Goal: Information Seeking & Learning: Learn about a topic

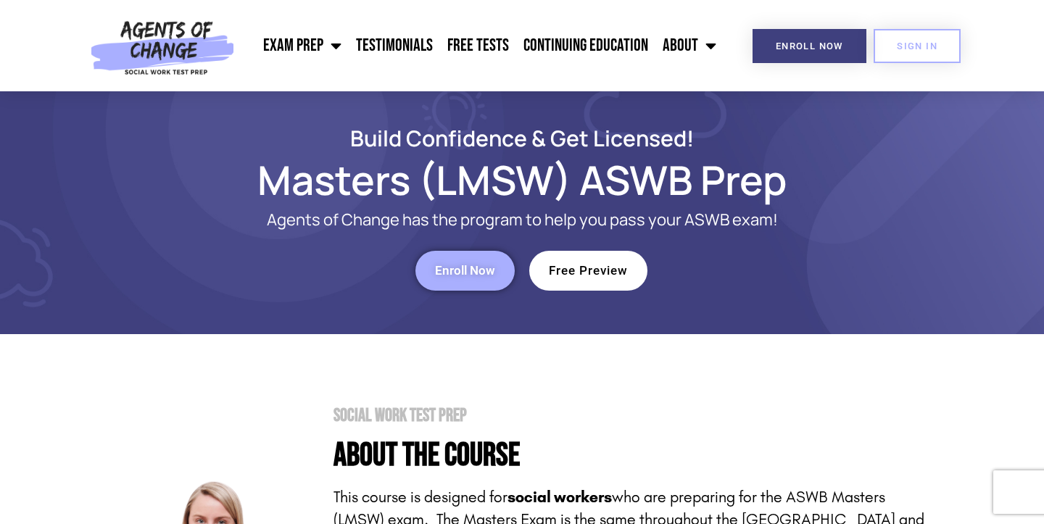
click at [577, 275] on span "Free Preview" at bounding box center [588, 271] width 79 height 12
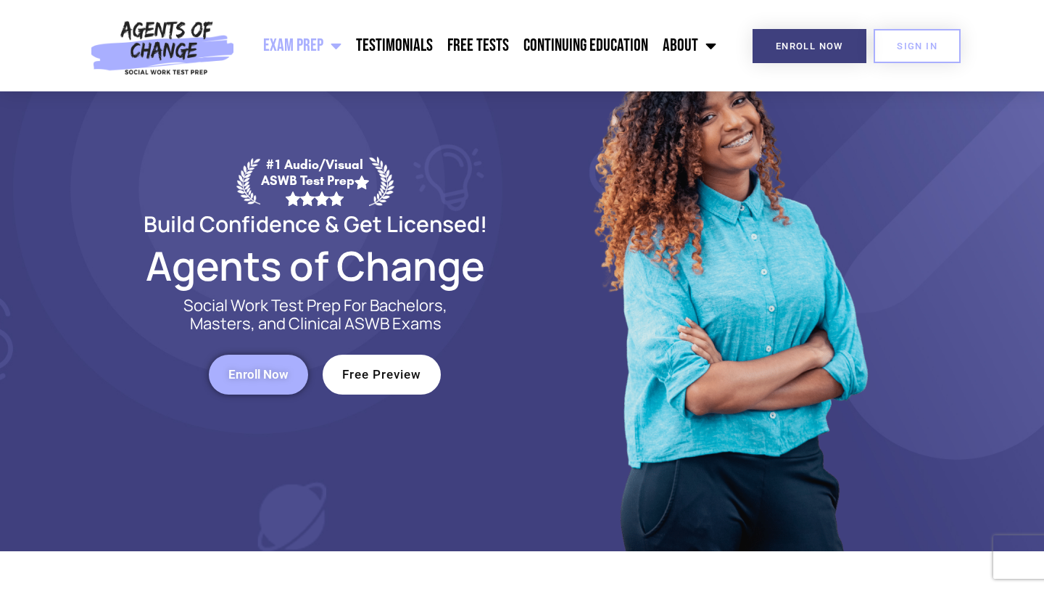
scroll to position [85, 0]
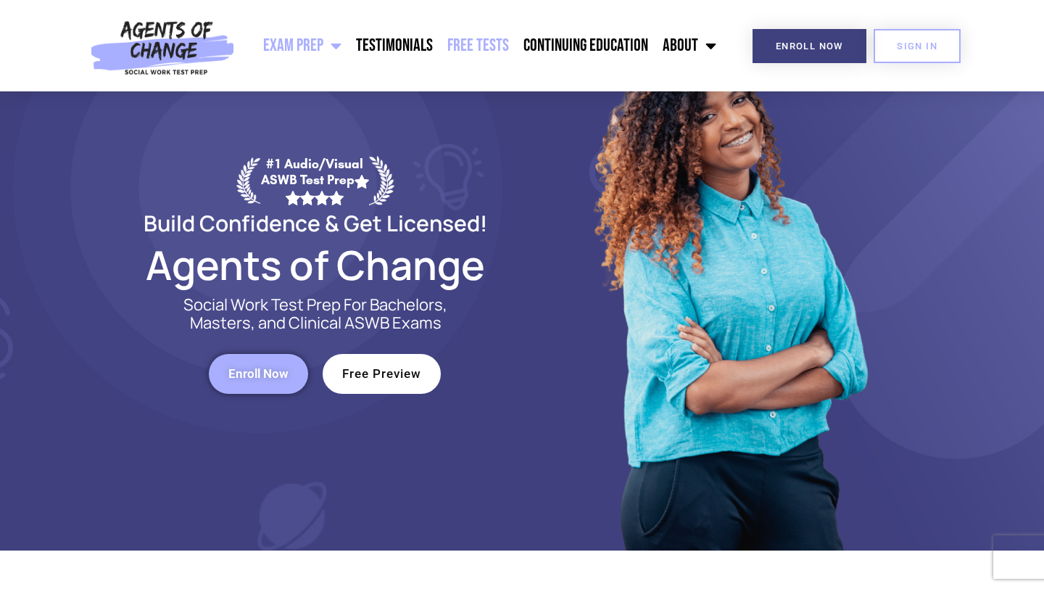
click at [487, 38] on link "Free Tests" at bounding box center [478, 46] width 76 height 36
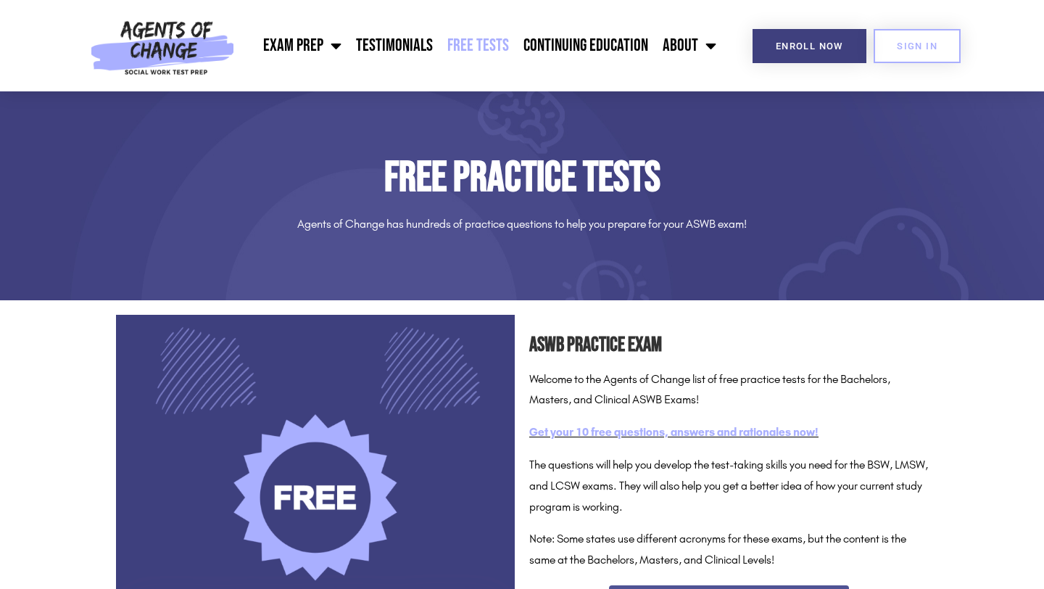
click at [606, 433] on link "Get your 10 free questions, answers and rationales now!" at bounding box center [673, 432] width 289 height 14
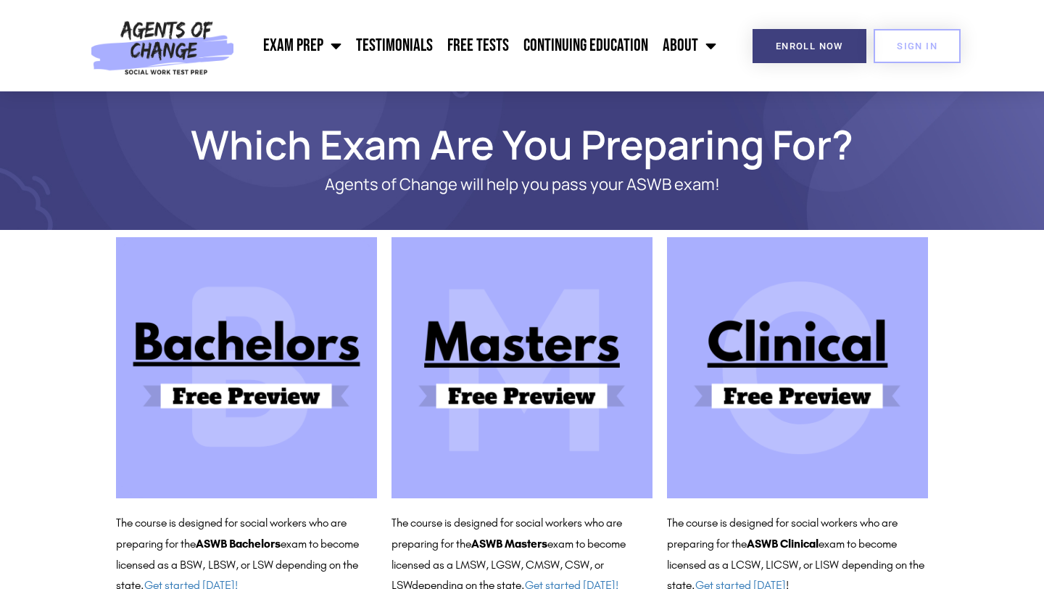
click at [587, 349] on img at bounding box center [521, 367] width 261 height 261
click at [317, 65] on div "Exam Prep BSW Exam Prep: ASWB Bachelors Level Exam LMSW Exam Prep: ASWB Masters…" at bounding box center [482, 45] width 483 height 91
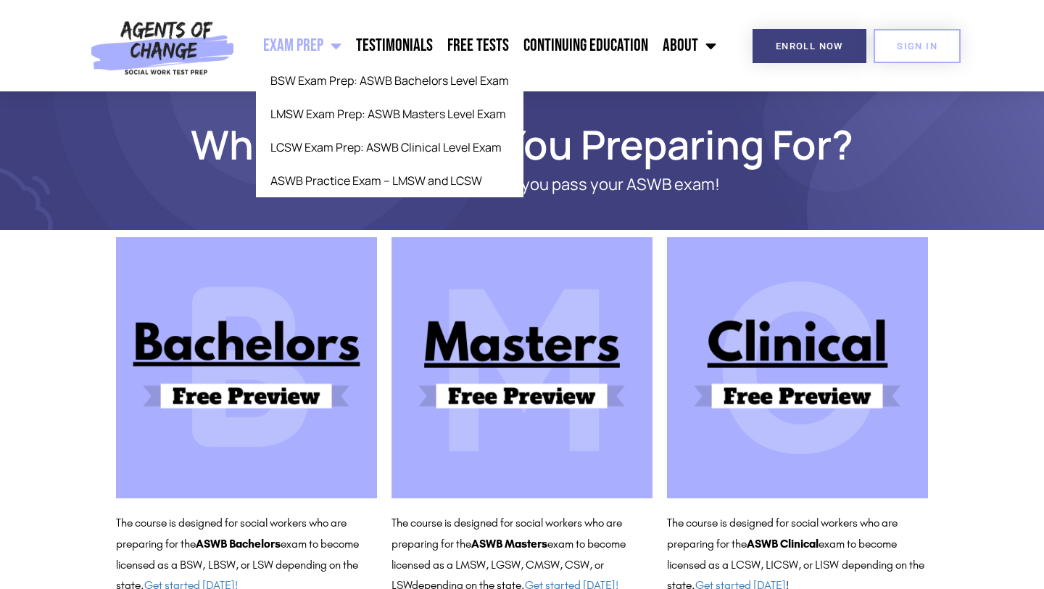
click at [317, 57] on link "Exam Prep" at bounding box center [302, 46] width 93 height 36
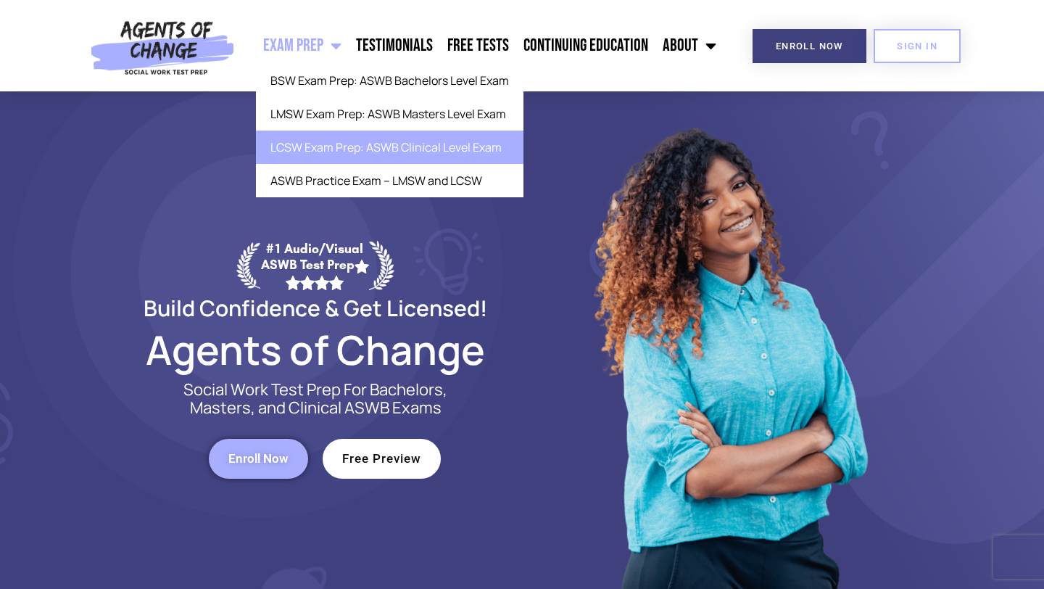
click at [301, 146] on link "LCSW Exam Prep: ASWB Clinical Level Exam" at bounding box center [389, 146] width 267 height 33
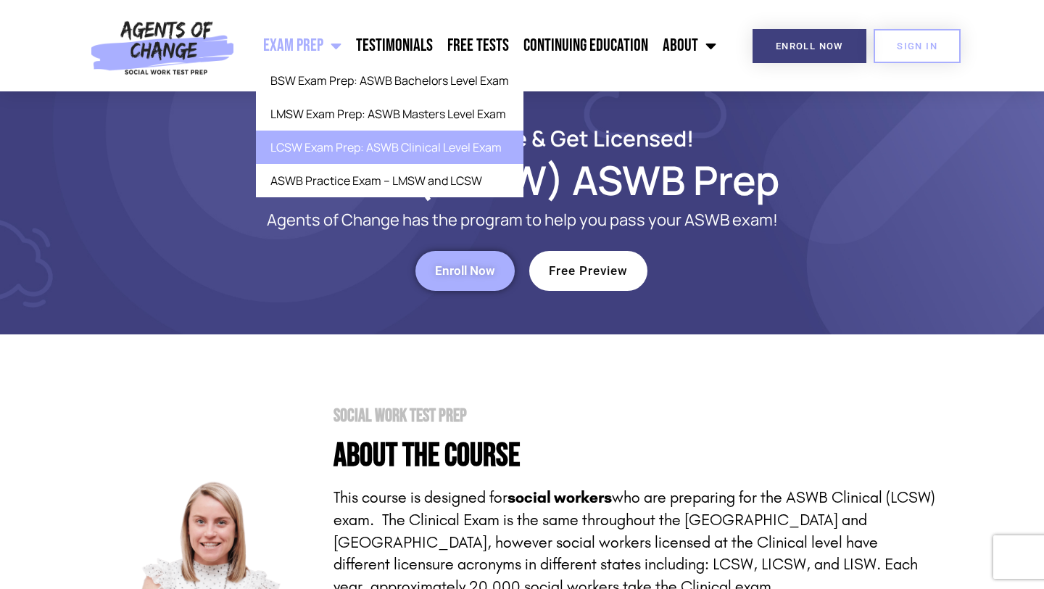
click at [315, 51] on link "Exam Prep" at bounding box center [302, 46] width 93 height 36
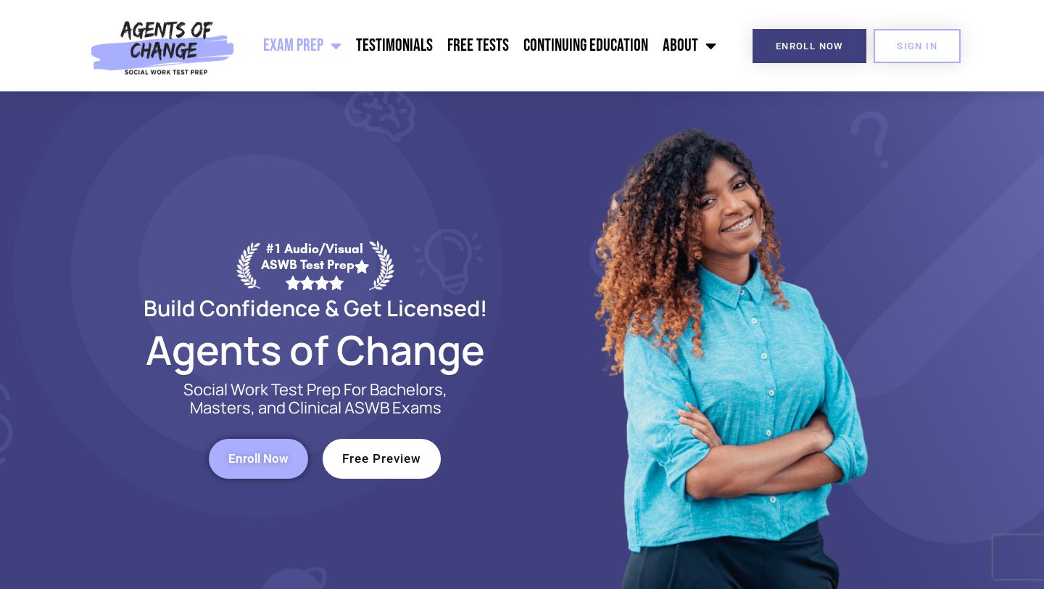
click at [320, 51] on link "Exam Prep" at bounding box center [302, 46] width 93 height 36
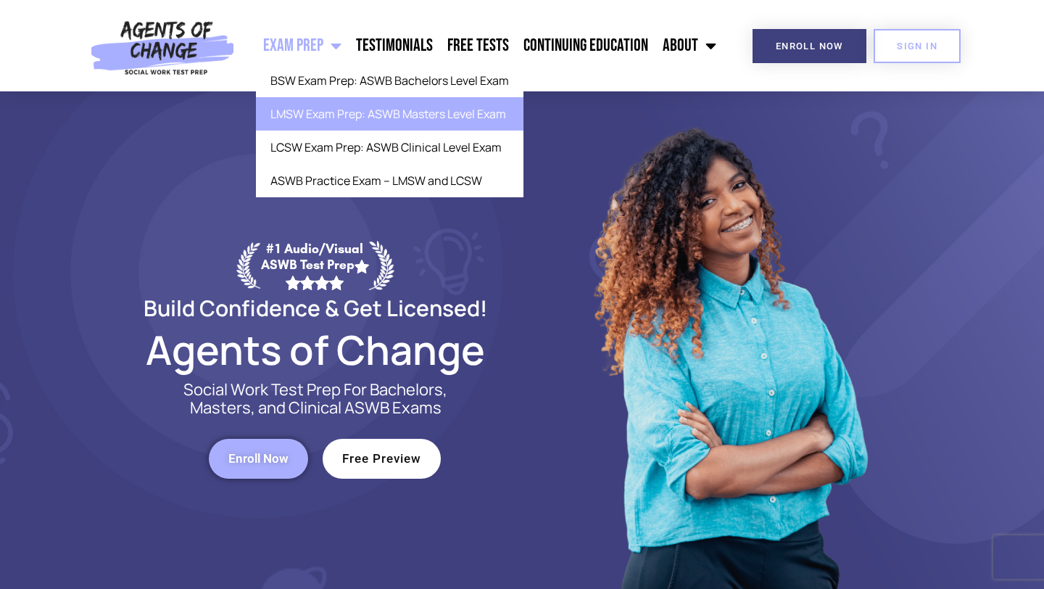
click at [312, 100] on link "LMSW Exam Prep: ASWB Masters Level Exam" at bounding box center [389, 113] width 267 height 33
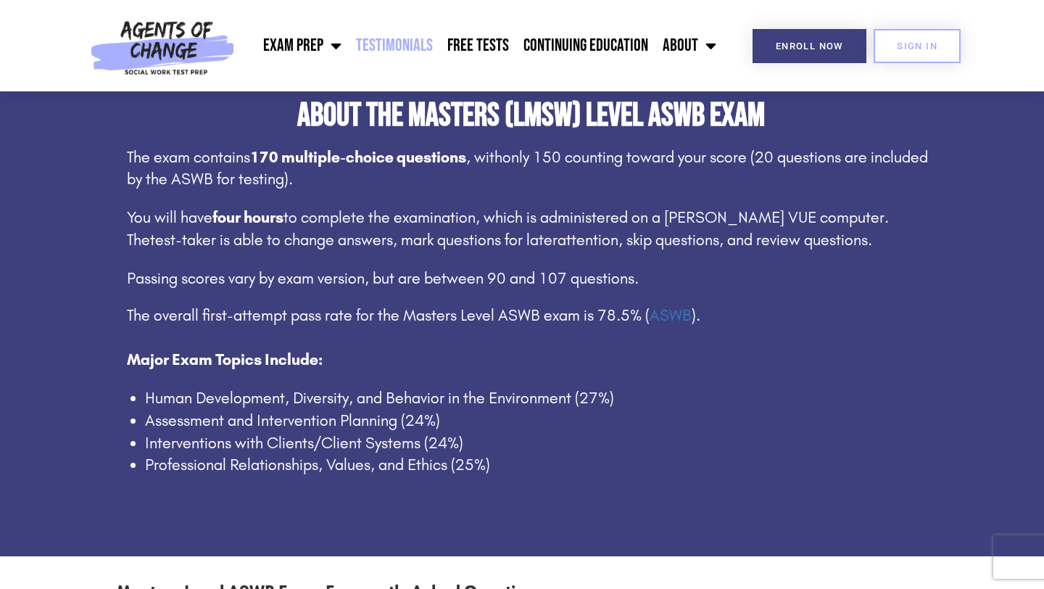
scroll to position [1100, 0]
